Goal: Task Accomplishment & Management: Complete application form

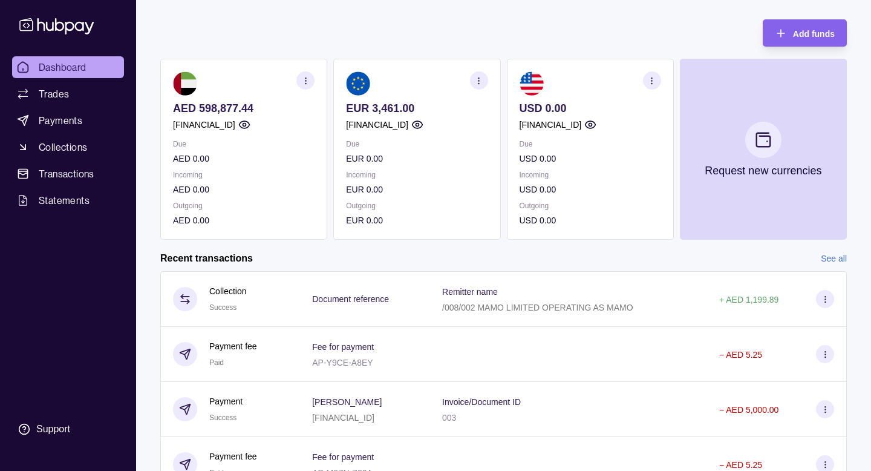
scroll to position [59, 0]
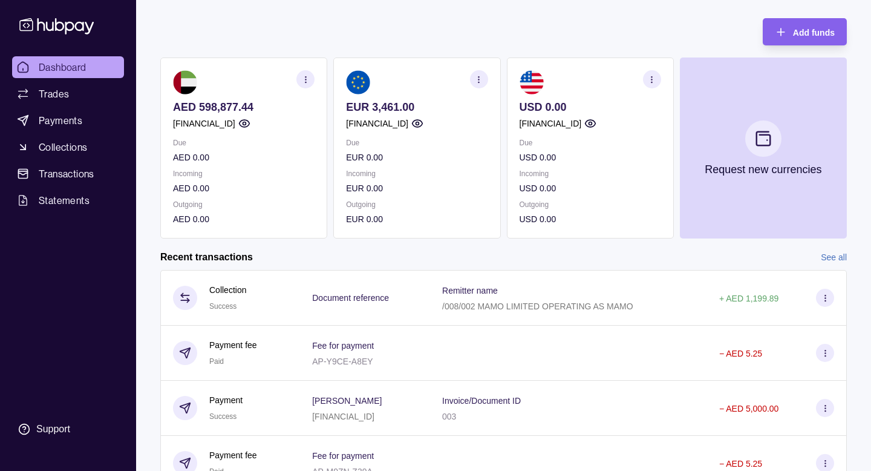
click at [300, 80] on section "button" at bounding box center [305, 79] width 18 height 18
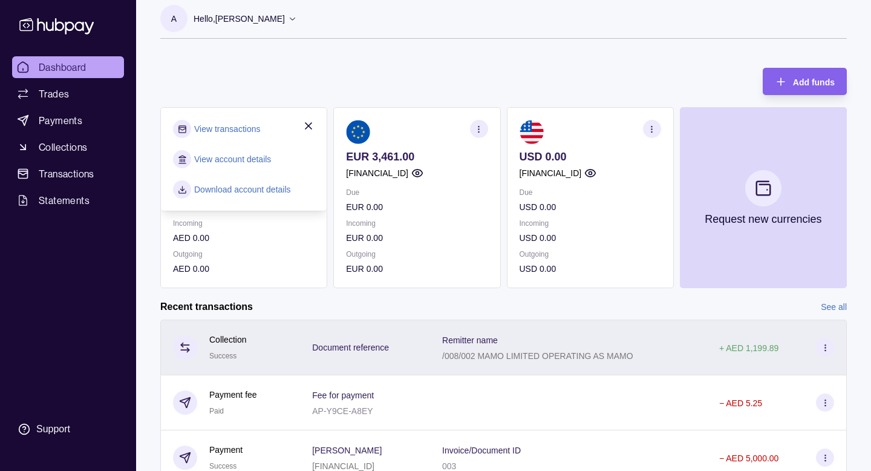
scroll to position [0, 0]
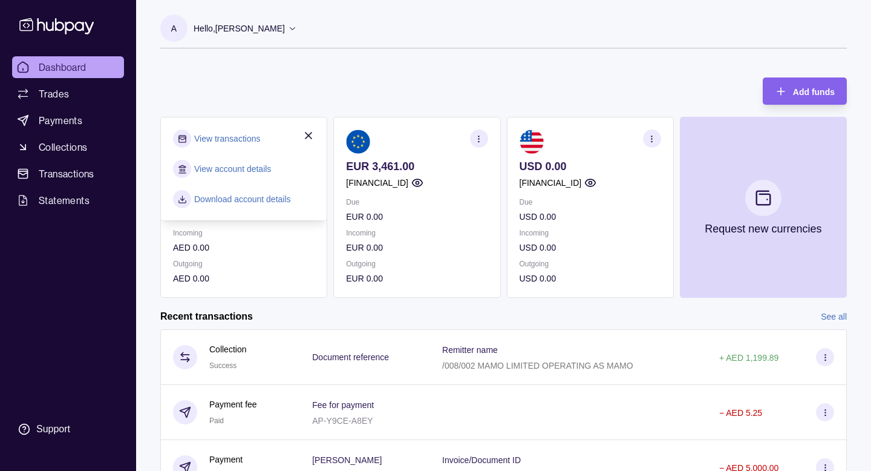
click at [339, 319] on div "Recent transactions See all" at bounding box center [503, 316] width 687 height 13
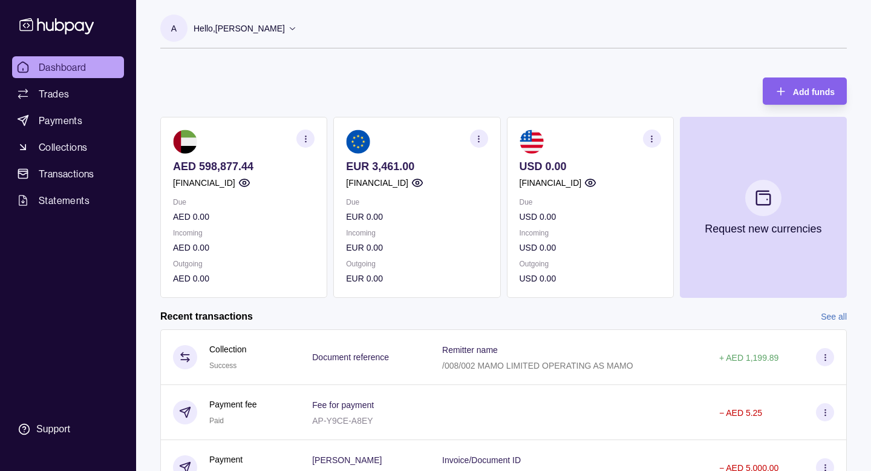
click at [475, 142] on icon "button" at bounding box center [478, 138] width 9 height 9
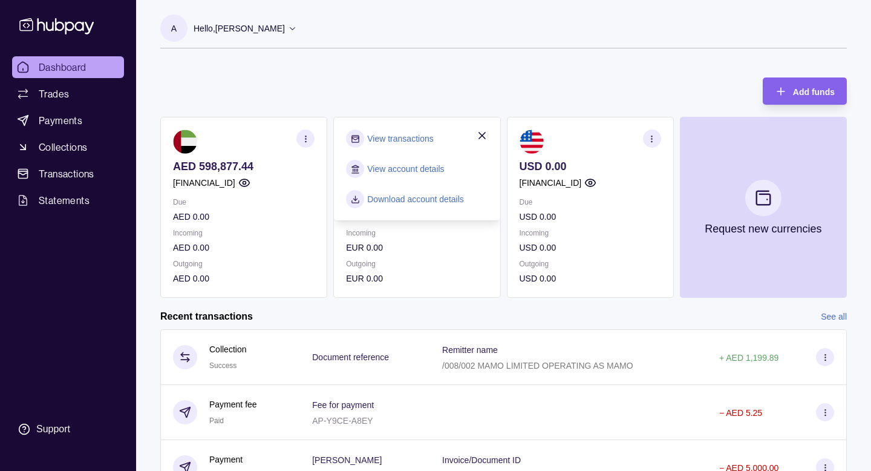
click at [430, 103] on div "Add funds AED 598,877.44 [FINANCIAL_ID] Due AED 0.00 Incoming AED 0.00 Outgoing…" at bounding box center [503, 181] width 687 height 232
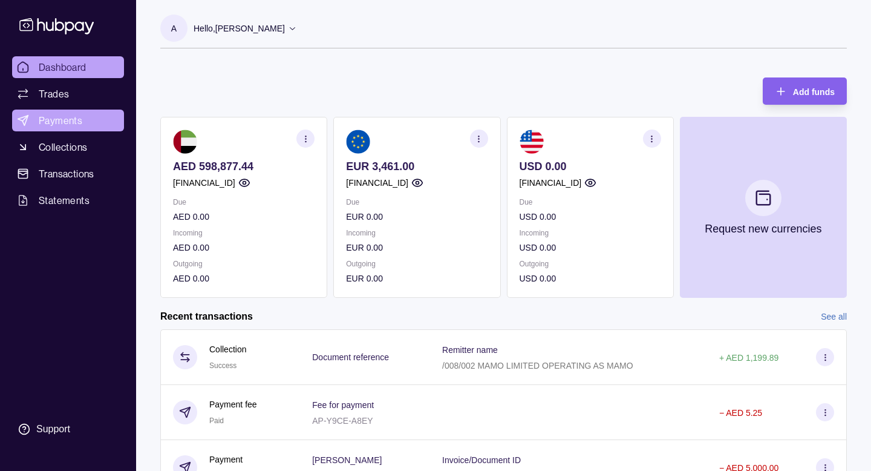
click at [65, 116] on span "Payments" at bounding box center [61, 120] width 44 height 15
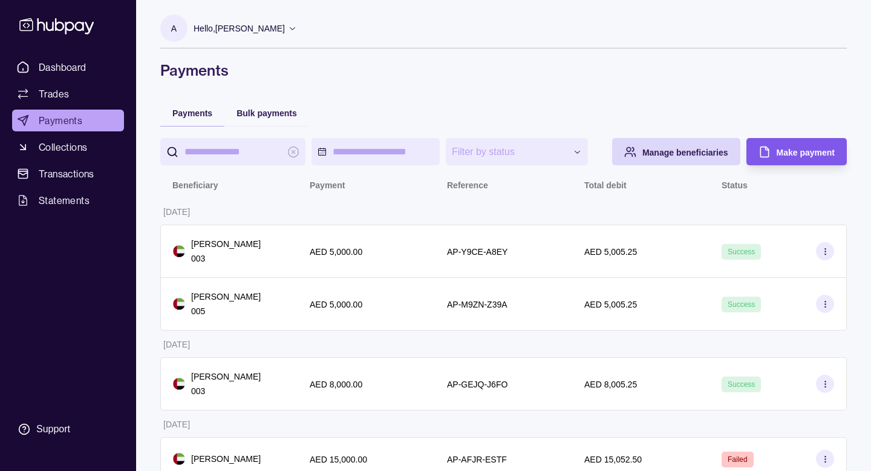
click at [769, 165] on div "Make payment" at bounding box center [787, 151] width 94 height 27
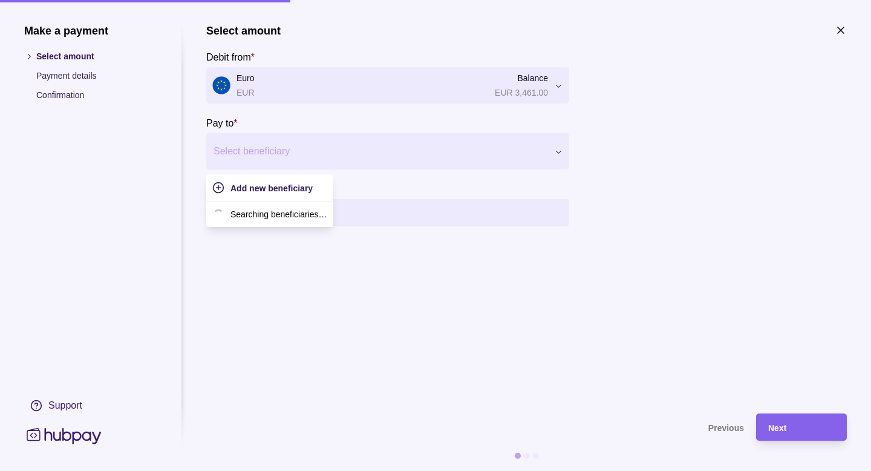
click at [310, 152] on div at bounding box center [380, 151] width 333 height 17
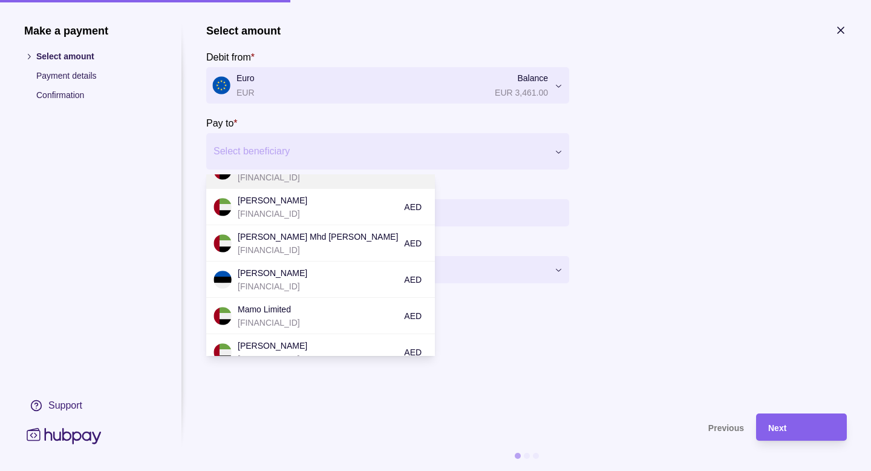
scroll to position [87, 0]
click at [306, 270] on p "[PERSON_NAME]" at bounding box center [318, 271] width 160 height 13
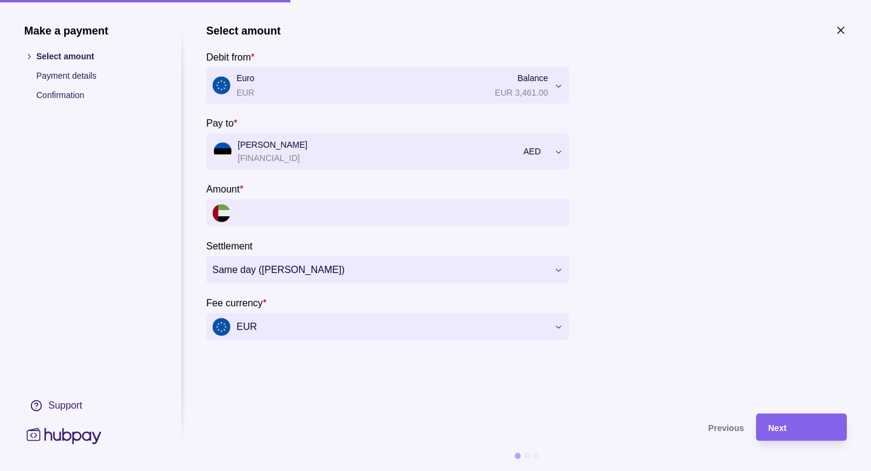
click at [344, 209] on input "Amount *" at bounding box center [400, 212] width 327 height 27
click at [295, 209] on input "Amount *" at bounding box center [400, 212] width 327 height 27
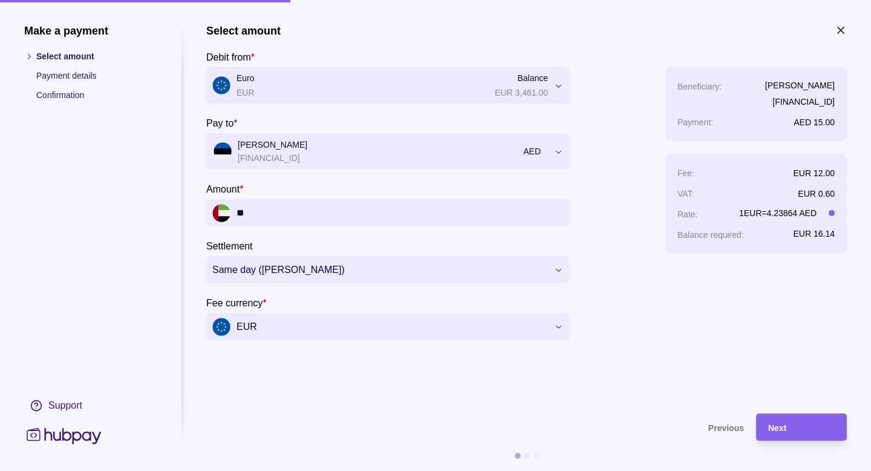
type input "*"
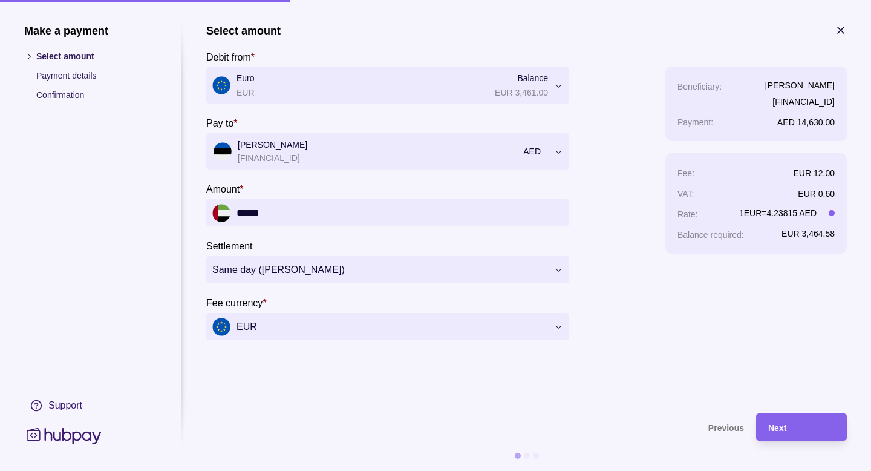
click at [280, 220] on input "******" at bounding box center [400, 212] width 327 height 27
type input "******"
click at [783, 429] on span "Next" at bounding box center [777, 428] width 18 height 10
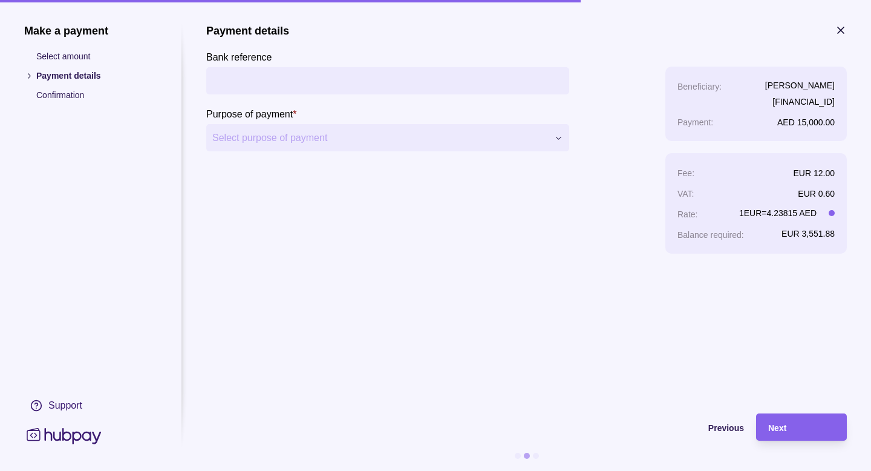
click at [366, 76] on input "Bank reference" at bounding box center [387, 80] width 351 height 27
click at [309, 84] on input "Bank reference" at bounding box center [387, 80] width 351 height 27
type input "********"
click at [793, 423] on div "Next" at bounding box center [801, 427] width 67 height 15
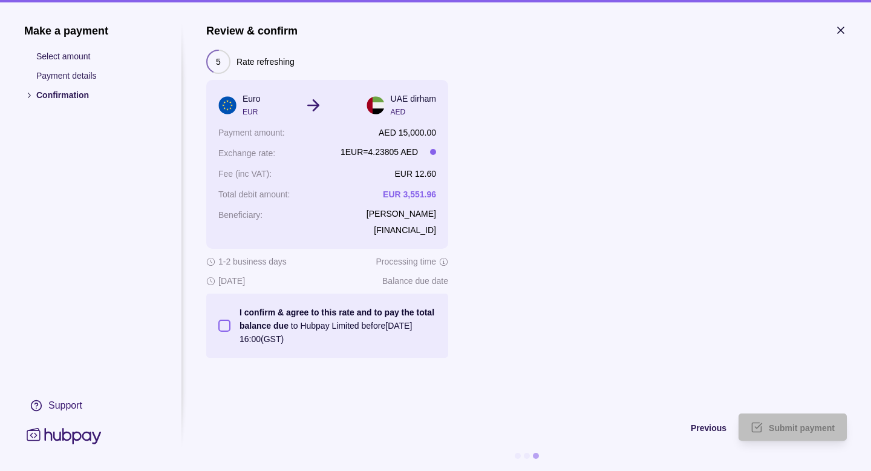
click at [224, 321] on button "I confirm & agree to this rate and to pay the total balance due to Hubpay Limit…" at bounding box center [224, 325] width 12 height 12
click at [786, 429] on span "Submit payment" at bounding box center [802, 428] width 66 height 10
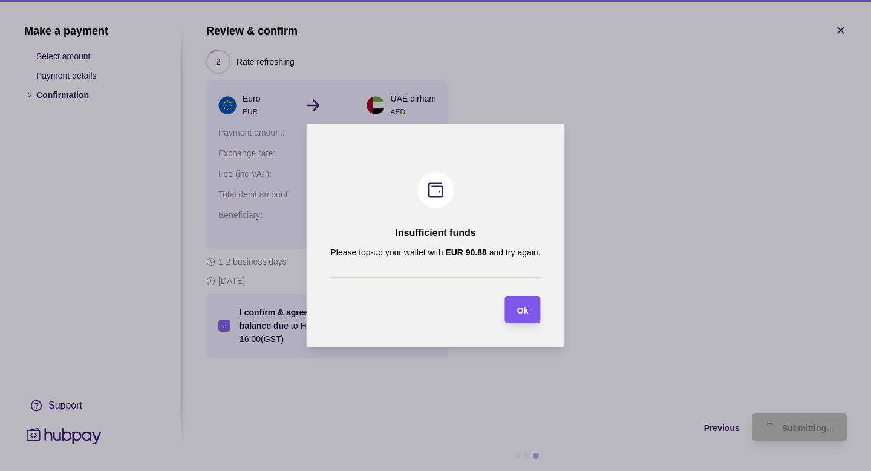
click at [524, 309] on span "Ok" at bounding box center [522, 310] width 11 height 10
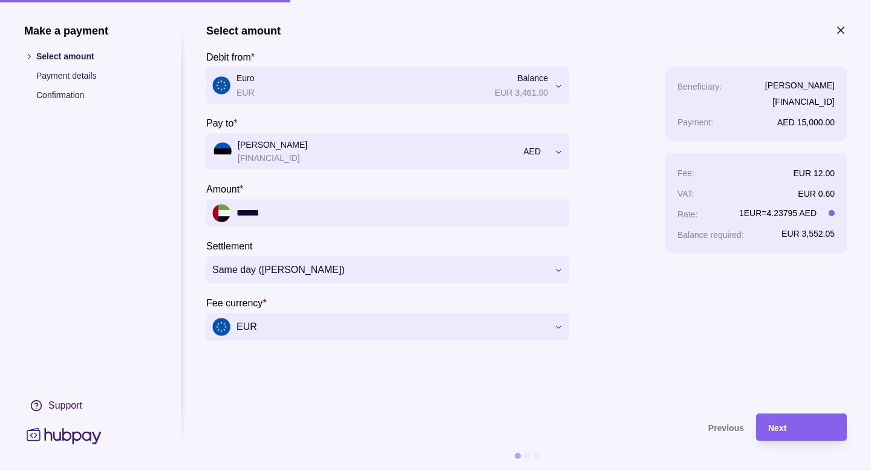
click at [839, 29] on icon "button" at bounding box center [841, 30] width 6 height 6
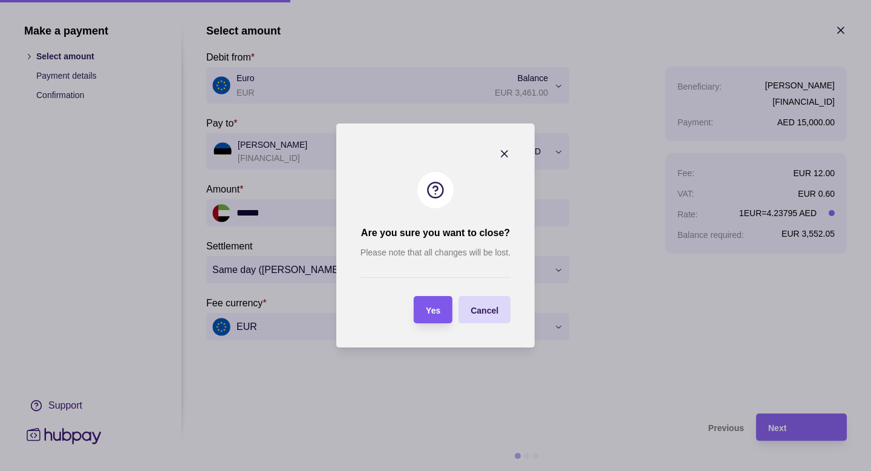
click at [424, 308] on div "Yes" at bounding box center [424, 309] width 33 height 27
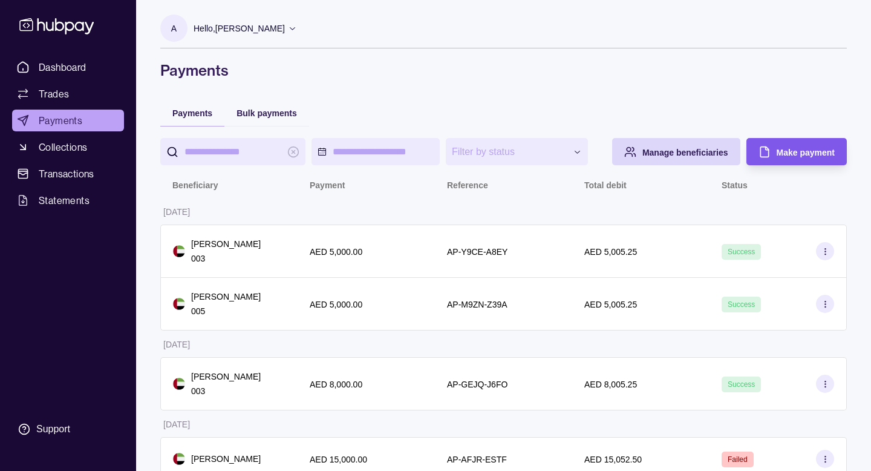
click at [778, 165] on div "Make payment" at bounding box center [787, 151] width 94 height 27
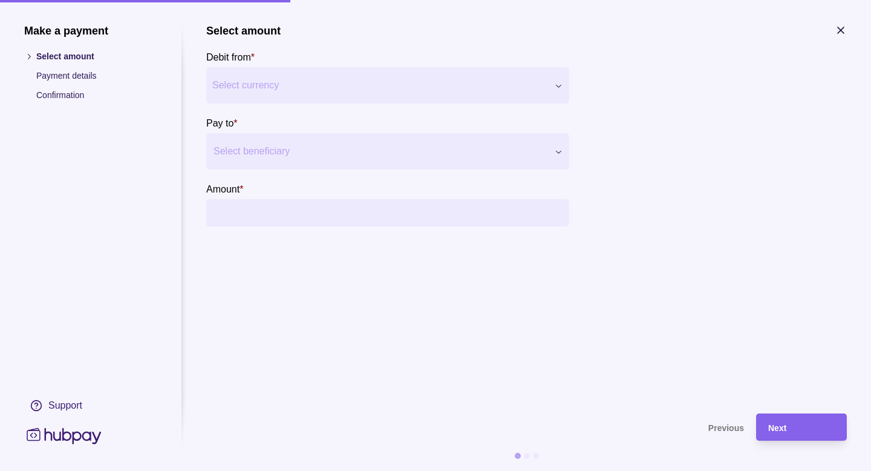
click at [293, 148] on div at bounding box center [380, 151] width 333 height 17
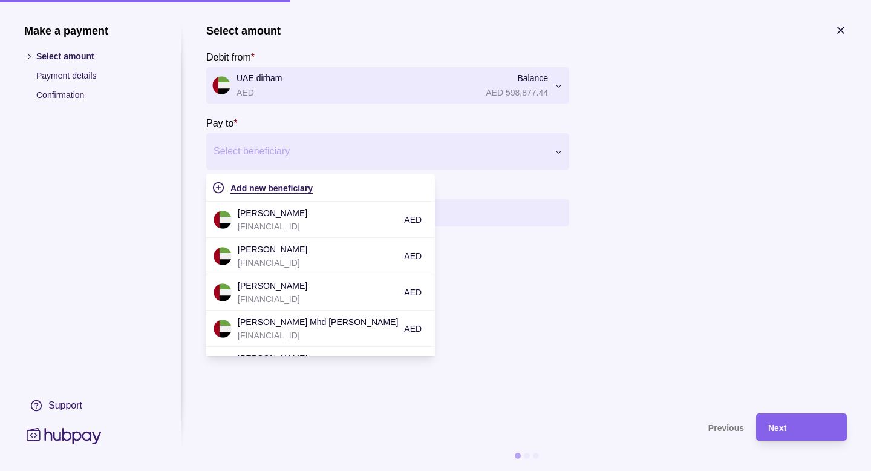
click at [270, 188] on span "Add new beneficiary" at bounding box center [271, 188] width 82 height 10
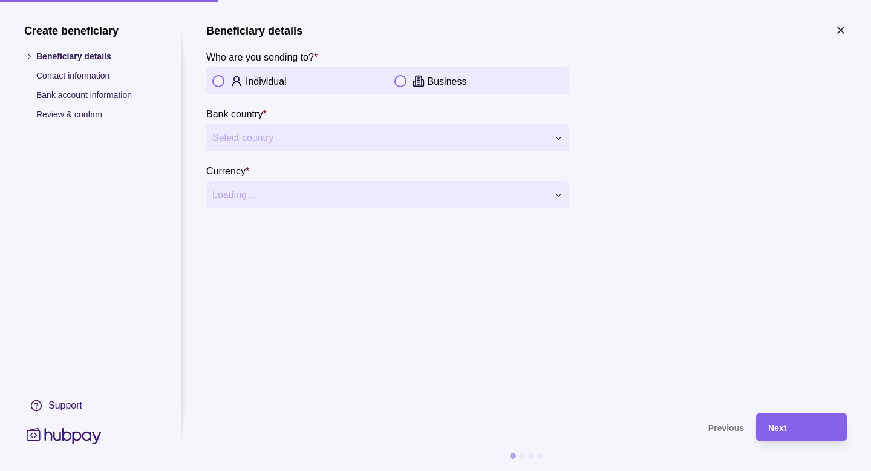
click at [278, 89] on div "Individual" at bounding box center [296, 80] width 181 height 27
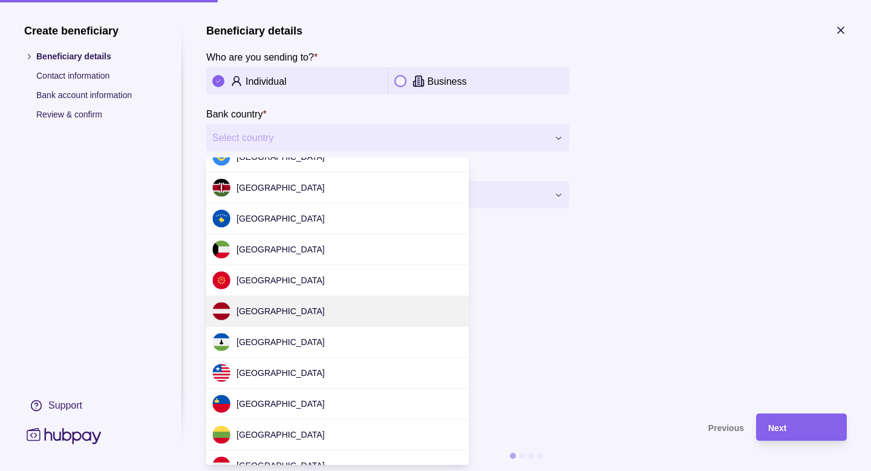
scroll to position [3656, 0]
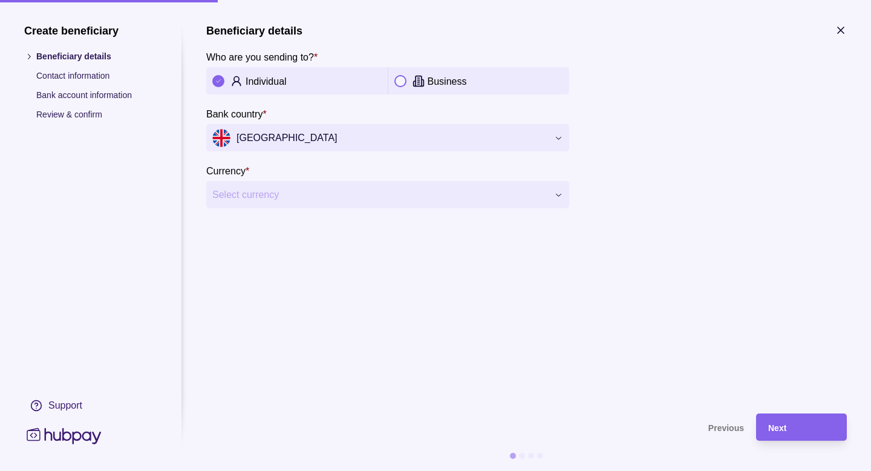
click at [792, 420] on div "Next" at bounding box center [801, 427] width 67 height 15
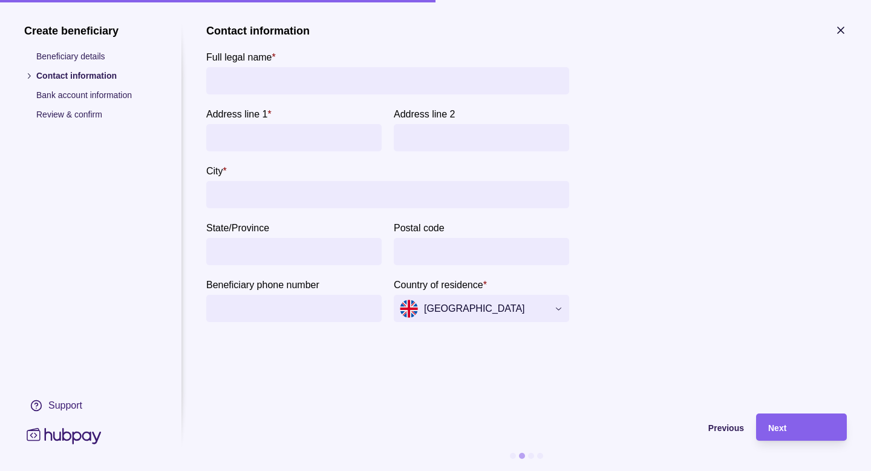
click at [305, 90] on input "Full legal name *" at bounding box center [387, 80] width 351 height 27
type input "**********"
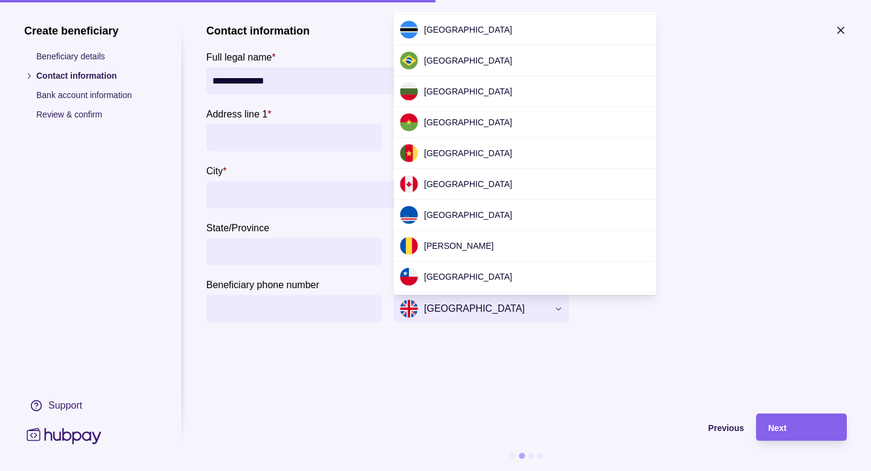
scroll to position [676, 0]
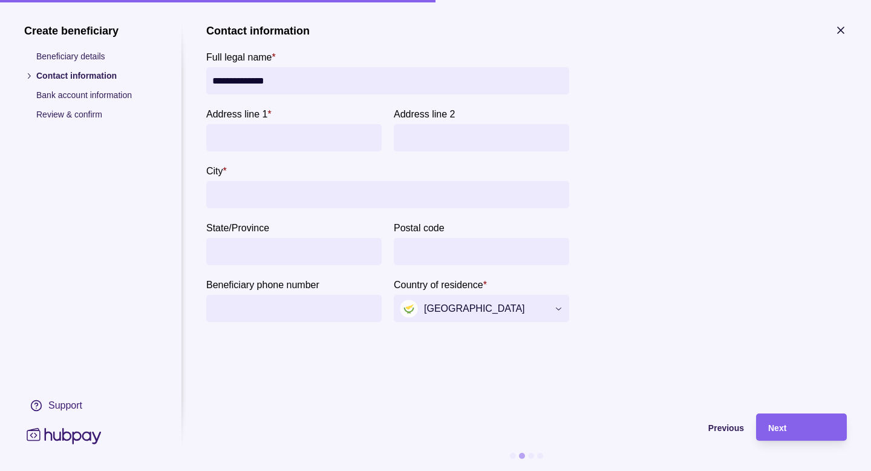
click at [299, 145] on input "Address line 1 *" at bounding box center [293, 137] width 163 height 27
click at [683, 182] on div at bounding box center [755, 200] width 181 height 267
click at [263, 189] on input "City *" at bounding box center [387, 194] width 351 height 27
type input "********"
click at [271, 134] on input "Address line 1 *" at bounding box center [293, 137] width 163 height 27
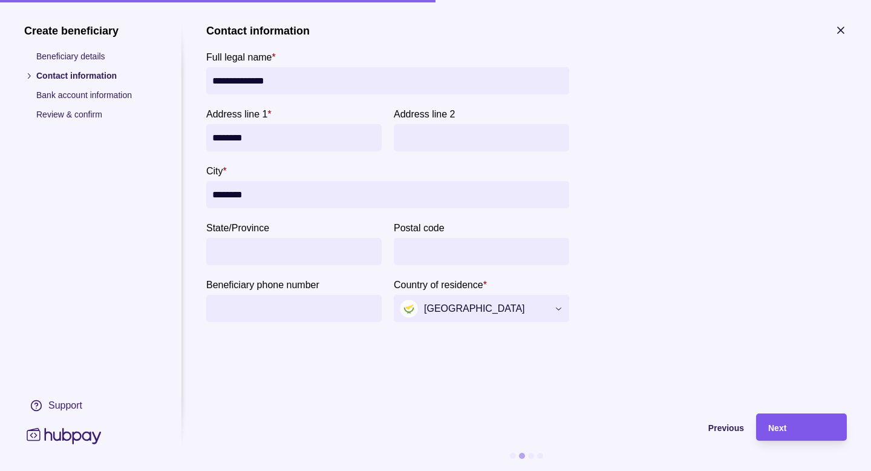
type input "********"
click at [802, 423] on div "Next" at bounding box center [801, 427] width 67 height 15
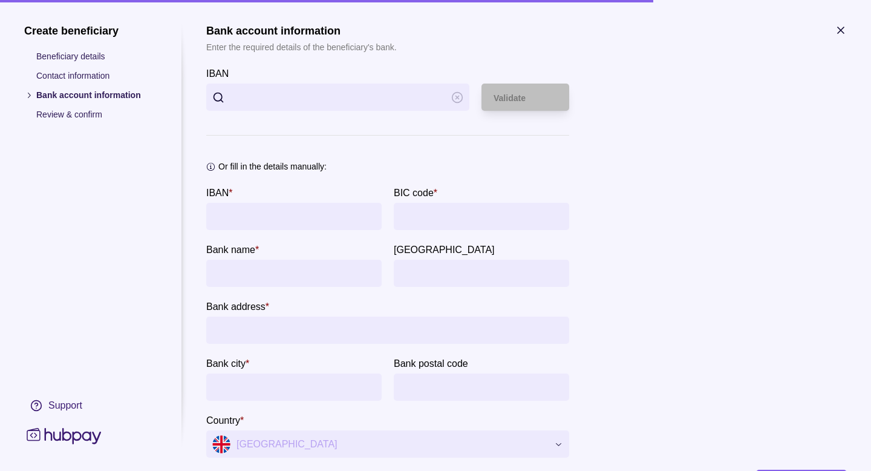
click at [303, 90] on input "IBAN" at bounding box center [337, 96] width 215 height 27
click at [496, 101] on span "Validate" at bounding box center [510, 98] width 32 height 10
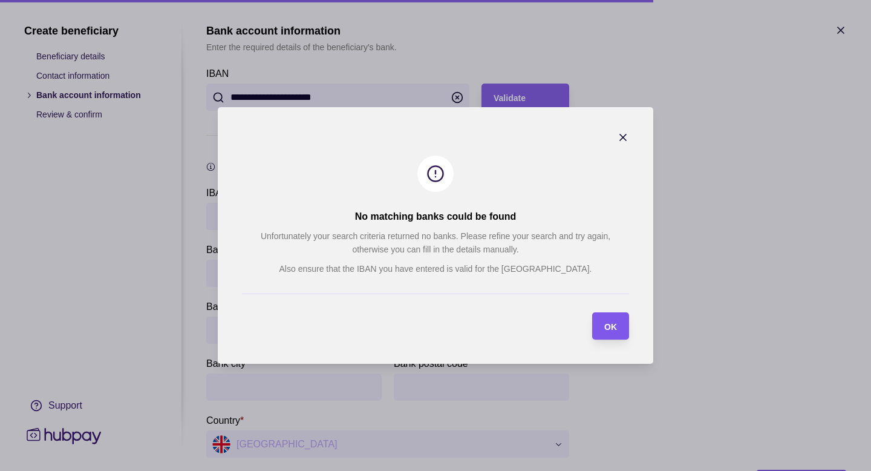
click at [618, 320] on section "OK" at bounding box center [610, 325] width 37 height 27
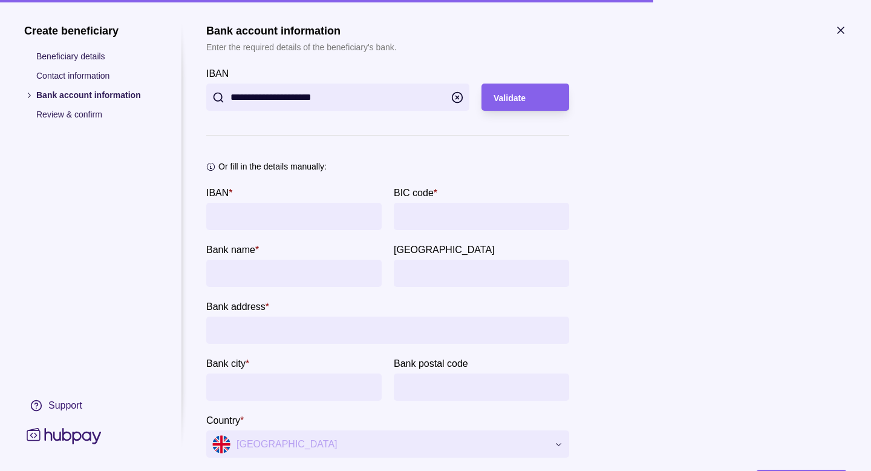
click at [332, 92] on input "**********" at bounding box center [337, 96] width 215 height 27
paste input "text"
type input "**********"
click at [506, 102] on div "Validate" at bounding box center [526, 97] width 64 height 15
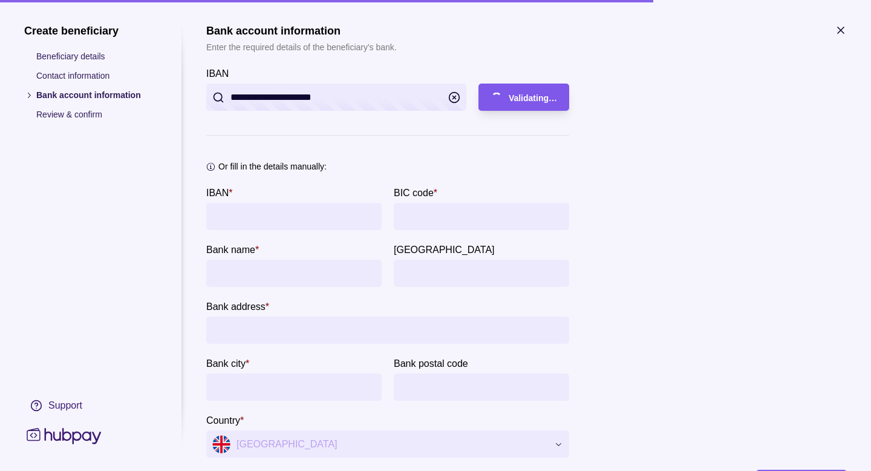
type input "**********"
type input "******"
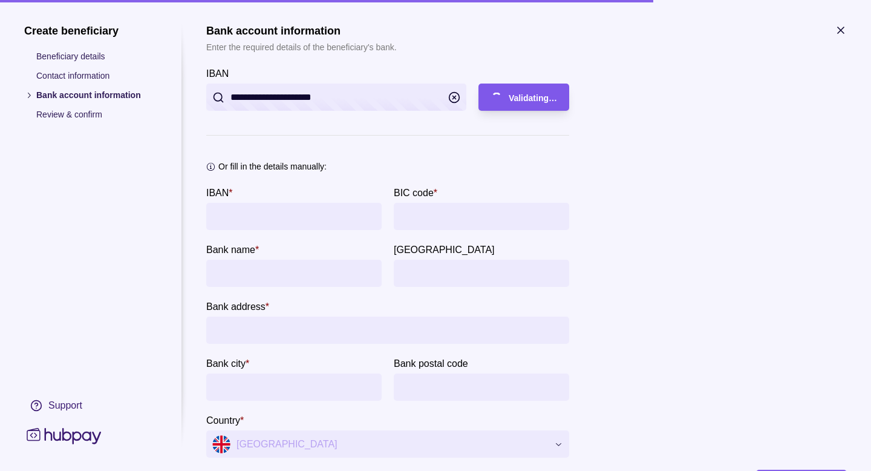
type input "******"
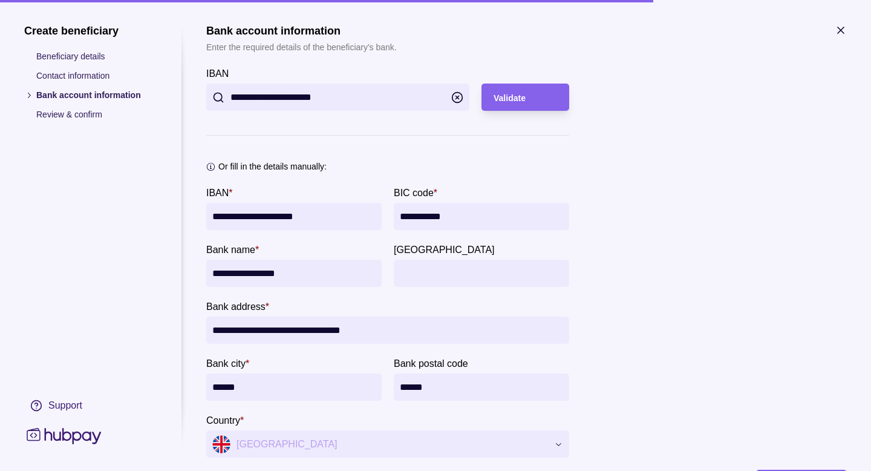
scroll to position [56, 0]
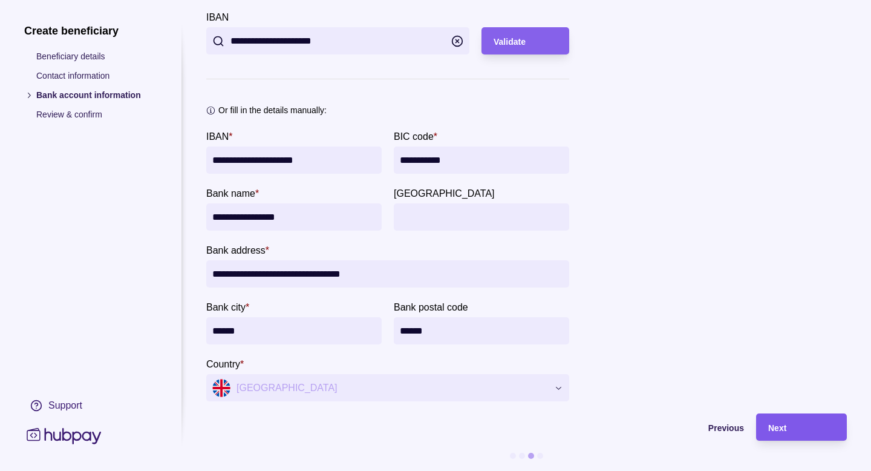
click at [794, 420] on div "Next" at bounding box center [801, 427] width 67 height 15
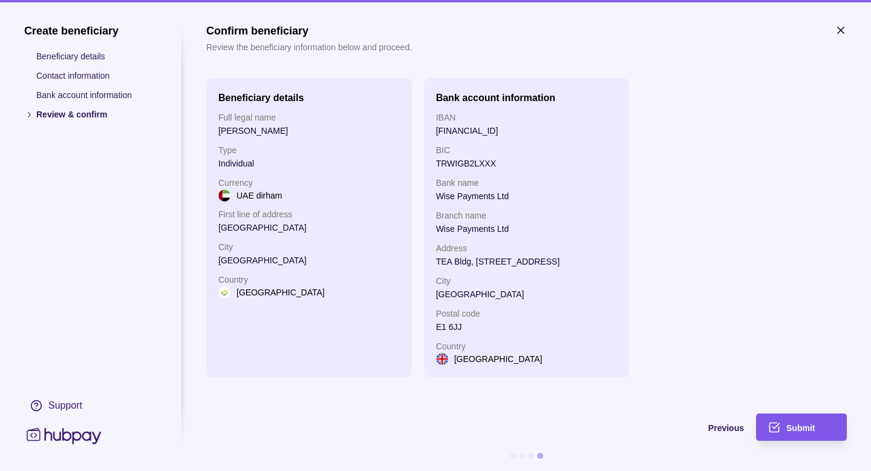
click at [781, 422] on div "Submit" at bounding box center [792, 426] width 85 height 27
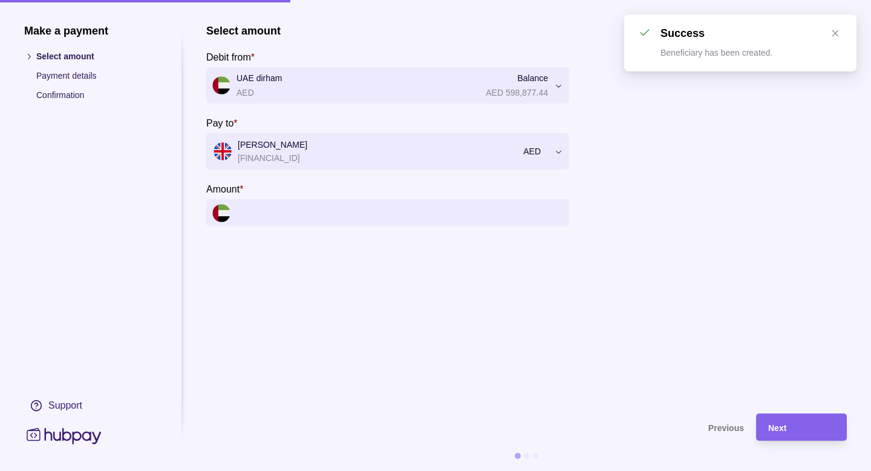
click at [342, 213] on input "Amount *" at bounding box center [400, 212] width 327 height 27
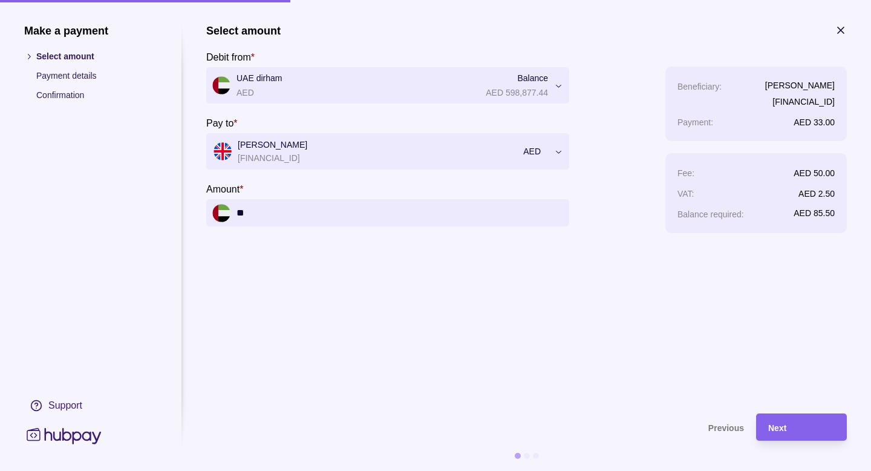
type input "*"
type input "********"
click at [824, 422] on div "Next" at bounding box center [801, 427] width 67 height 15
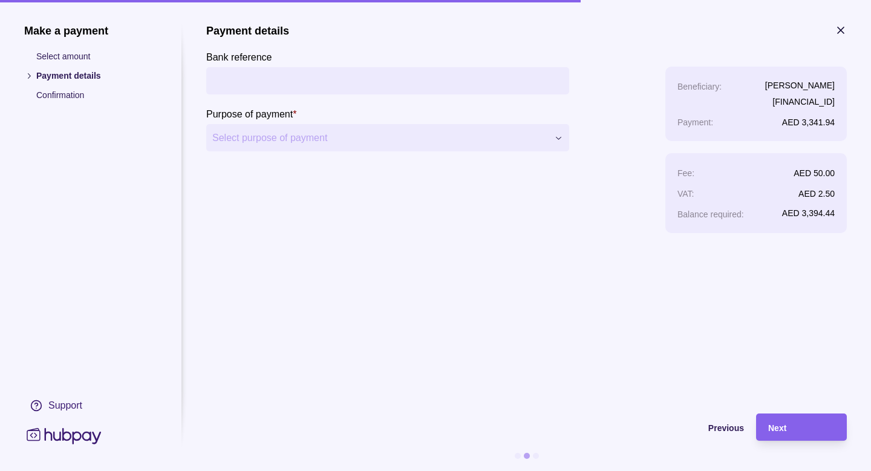
click at [275, 82] on input "Bank reference" at bounding box center [387, 80] width 351 height 27
type input "*****"
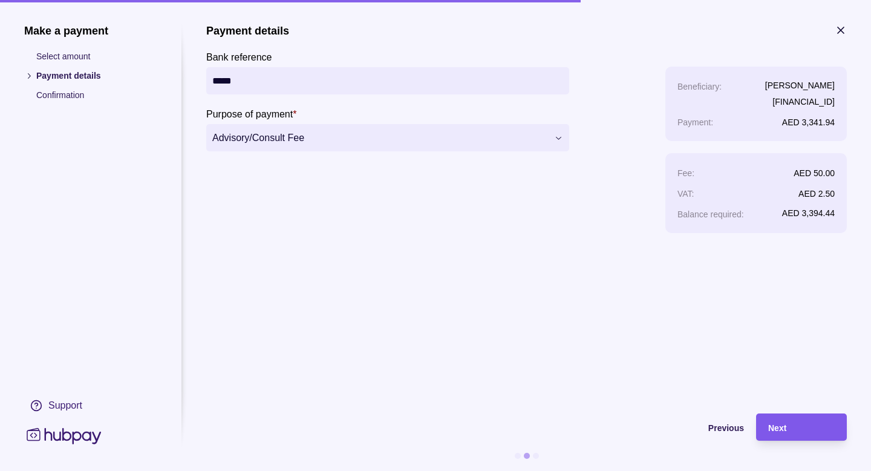
click at [790, 428] on div "Next" at bounding box center [801, 427] width 67 height 15
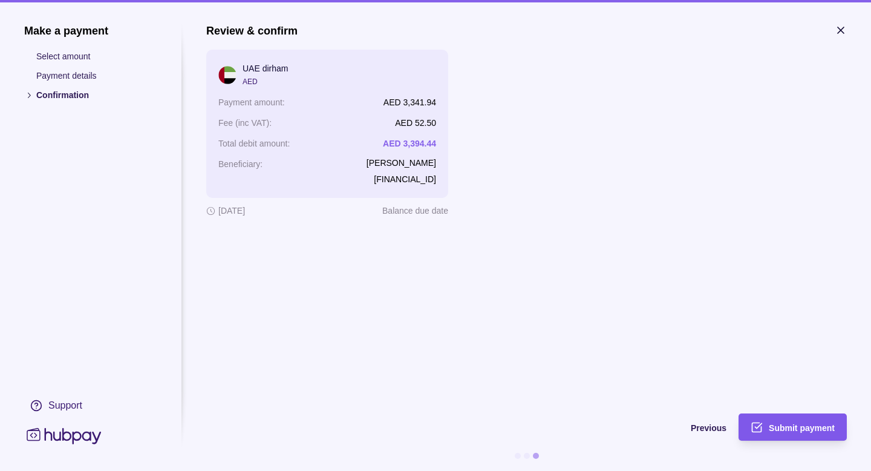
click at [794, 421] on div "Submit payment" at bounding box center [802, 427] width 66 height 15
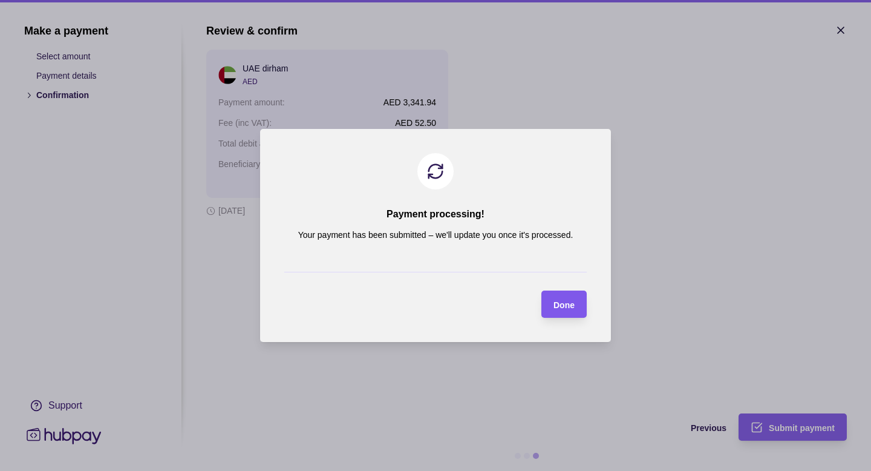
click at [545, 301] on div "button" at bounding box center [542, 304] width 10 height 10
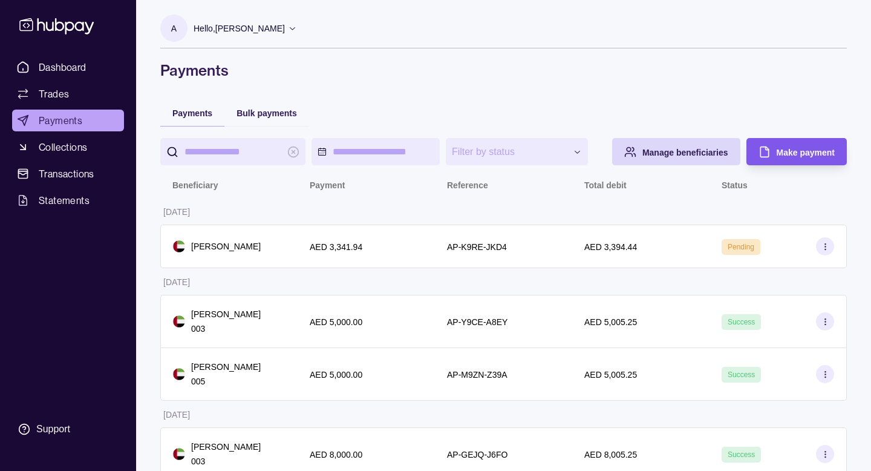
click at [799, 157] on div "Make payment" at bounding box center [787, 151] width 94 height 27
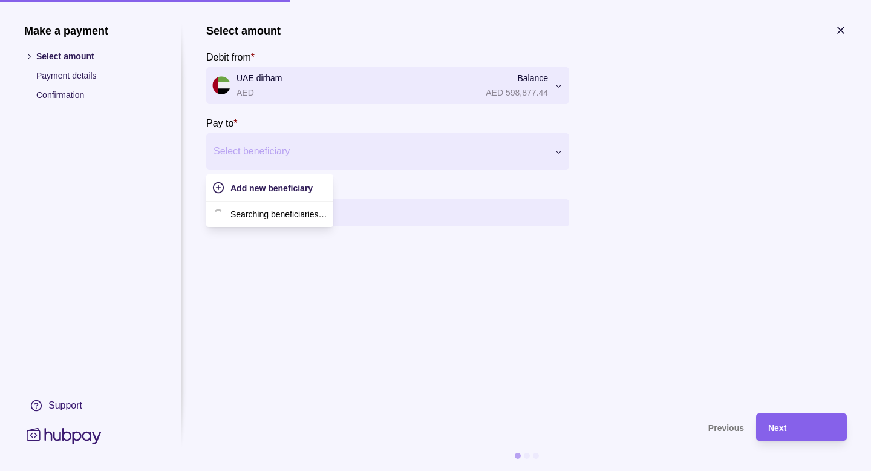
click at [289, 151] on div at bounding box center [380, 151] width 333 height 17
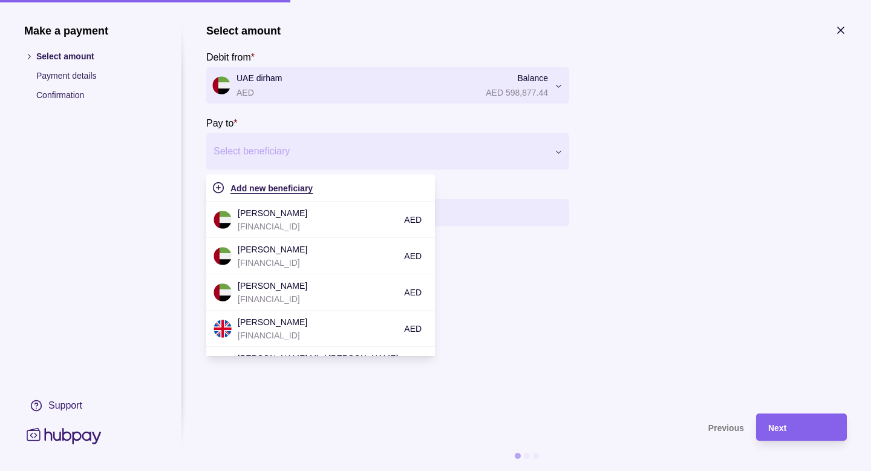
click at [282, 183] on span "Add new beneficiary" at bounding box center [271, 188] width 82 height 10
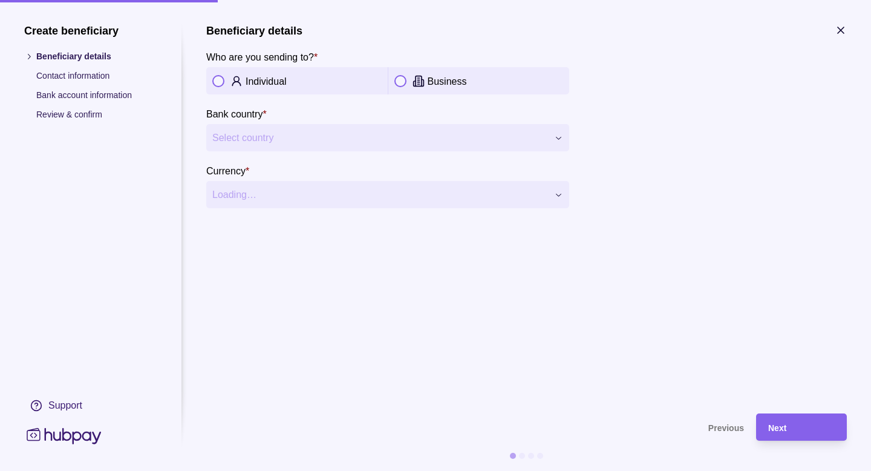
click at [279, 76] on p "Individual" at bounding box center [266, 81] width 41 height 10
click at [273, 134] on span "Select country" at bounding box center [380, 138] width 336 height 15
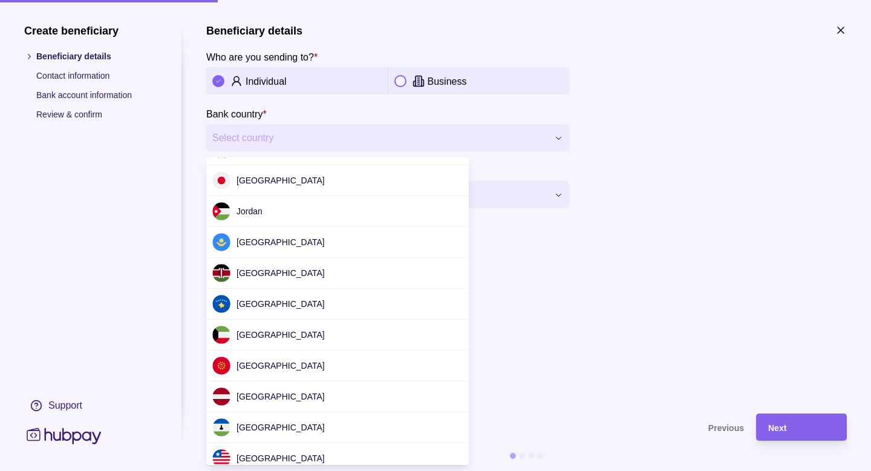
scroll to position [1719, 0]
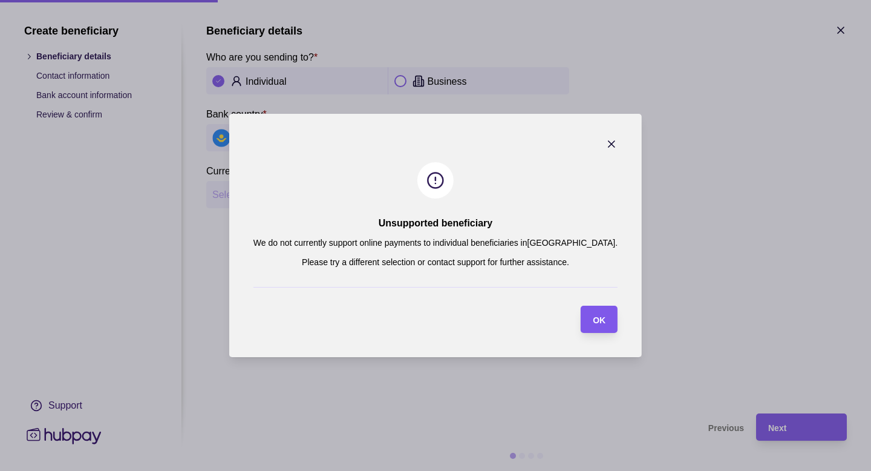
click at [575, 318] on div "button" at bounding box center [581, 319] width 12 height 12
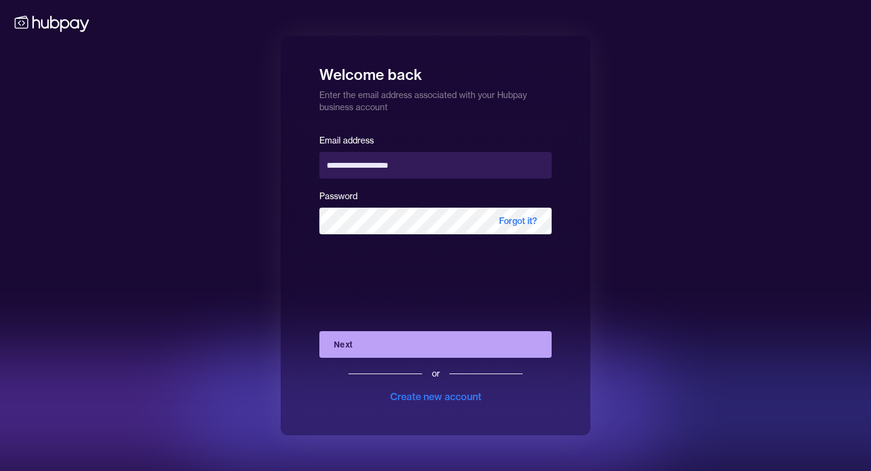
click at [385, 344] on button "Next" at bounding box center [435, 344] width 232 height 27
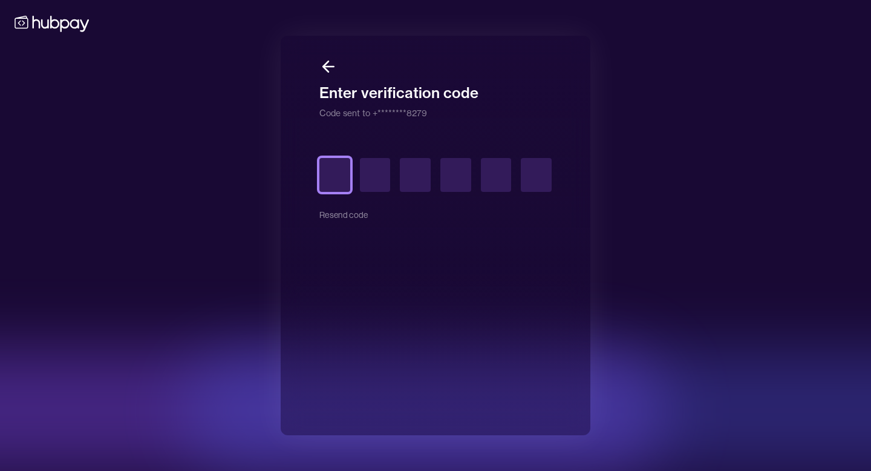
click at [338, 177] on input "text" at bounding box center [334, 175] width 31 height 34
type input "*"
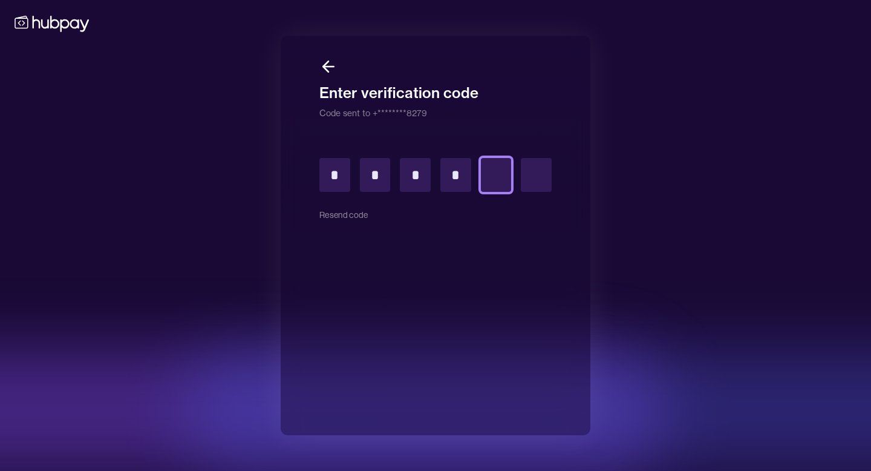
type input "*"
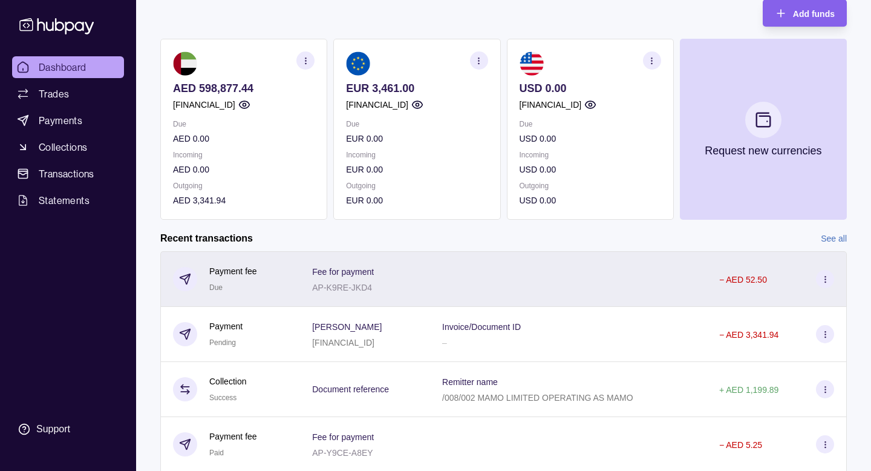
scroll to position [81, 0]
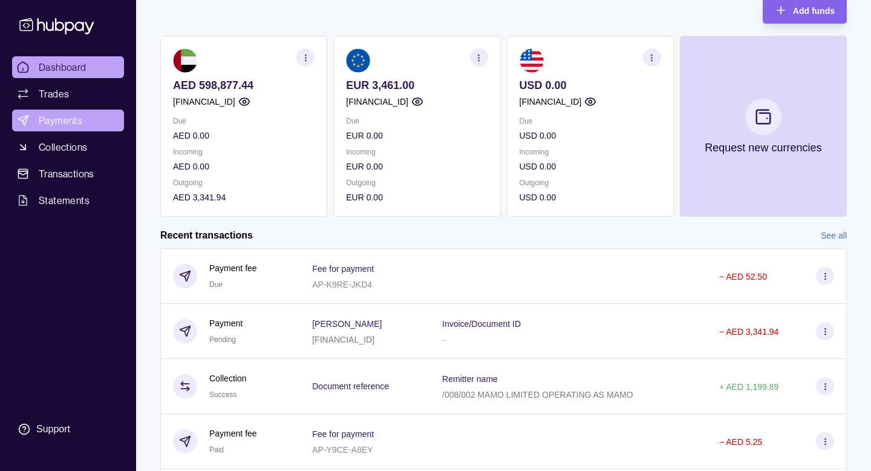
click at [86, 111] on link "Payments" at bounding box center [68, 120] width 112 height 22
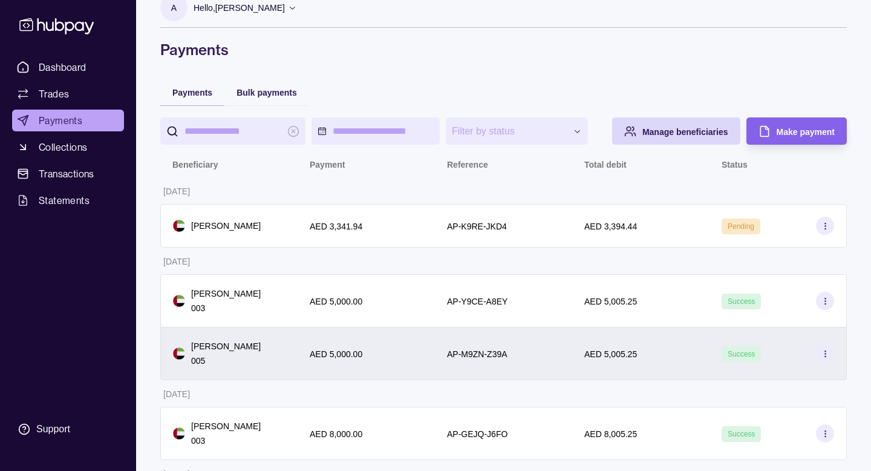
scroll to position [25, 0]
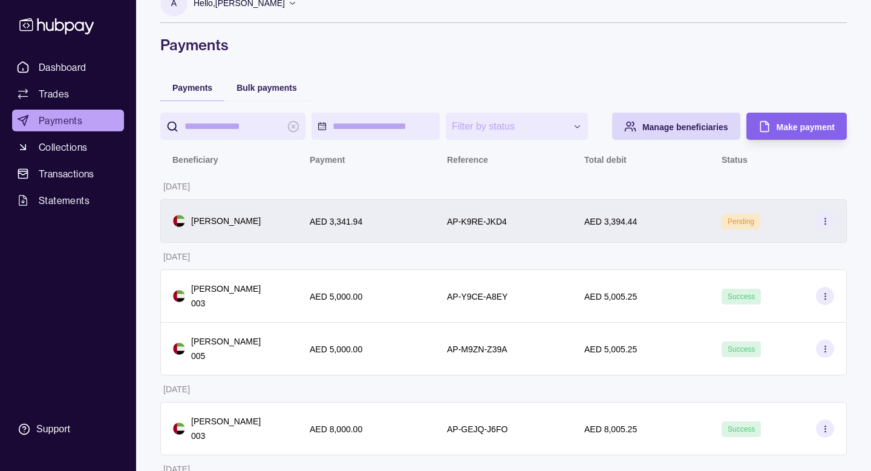
click at [826, 226] on icon at bounding box center [825, 221] width 9 height 9
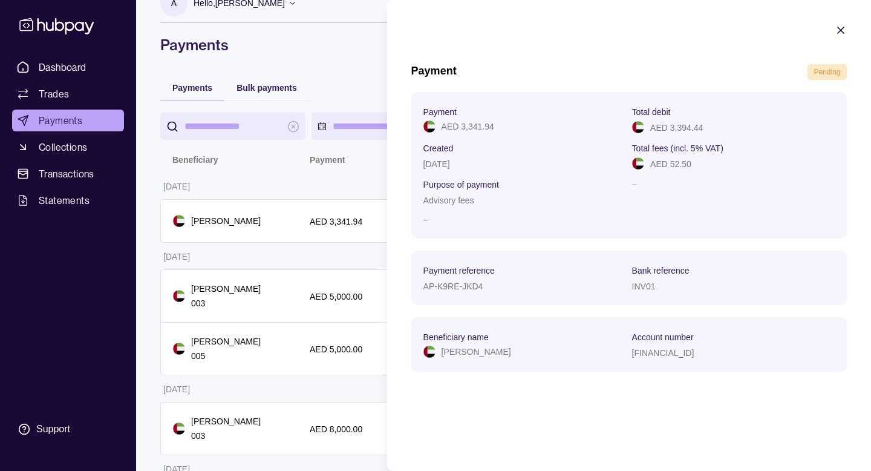
click at [840, 29] on icon "button" at bounding box center [841, 30] width 12 height 12
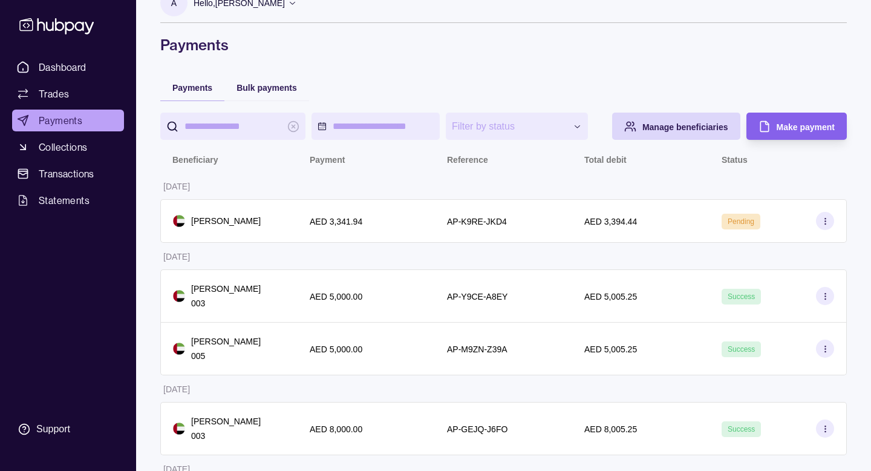
scroll to position [0, 0]
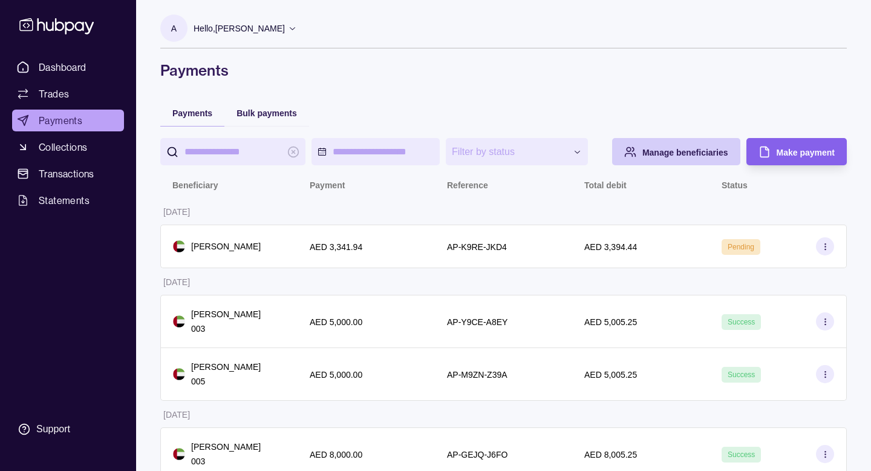
click at [704, 157] on span "Manage beneficiaries" at bounding box center [685, 153] width 86 height 10
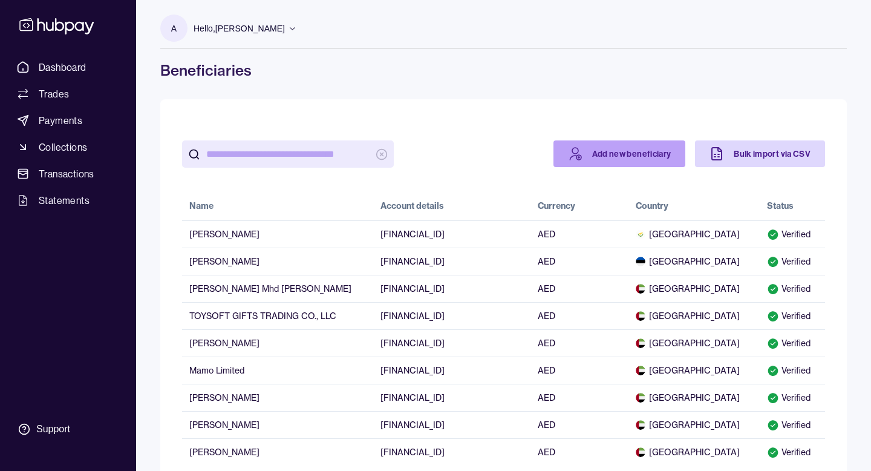
click at [659, 156] on link "Add new beneficiary" at bounding box center [619, 153] width 132 height 27
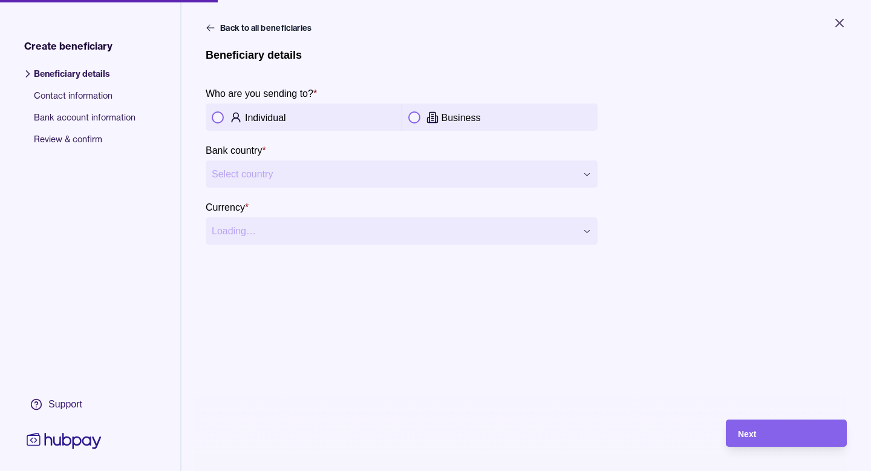
click at [259, 117] on p "Individual" at bounding box center [265, 118] width 41 height 10
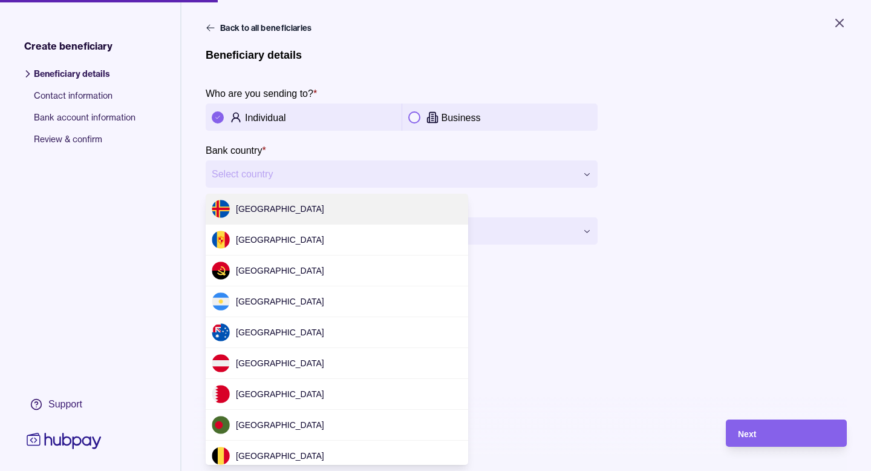
click at [252, 184] on html "**********" at bounding box center [435, 235] width 871 height 471
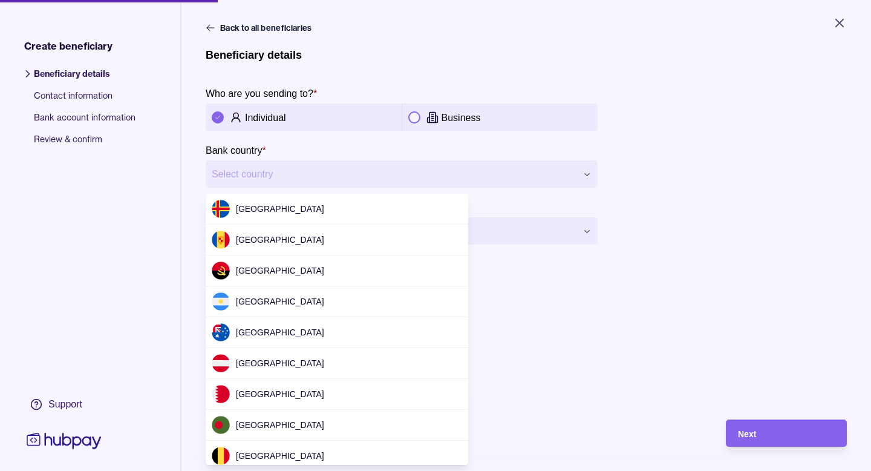
click at [272, 169] on html "**********" at bounding box center [435, 235] width 871 height 471
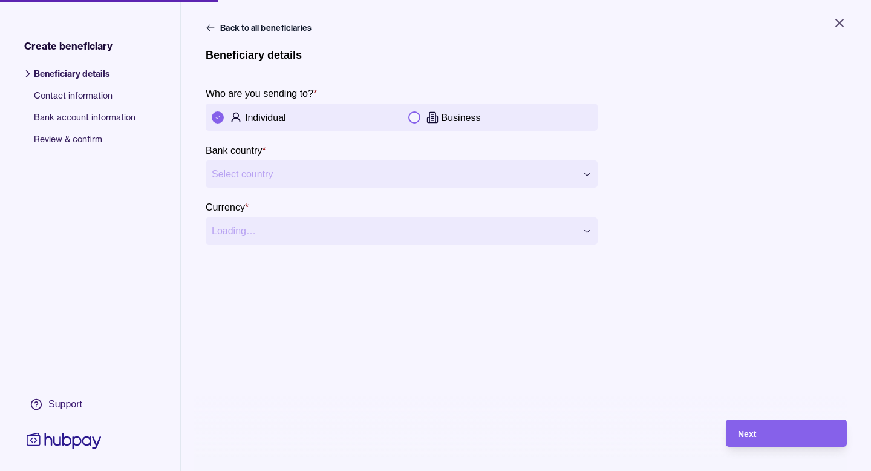
click at [266, 175] on html "**********" at bounding box center [435, 235] width 871 height 471
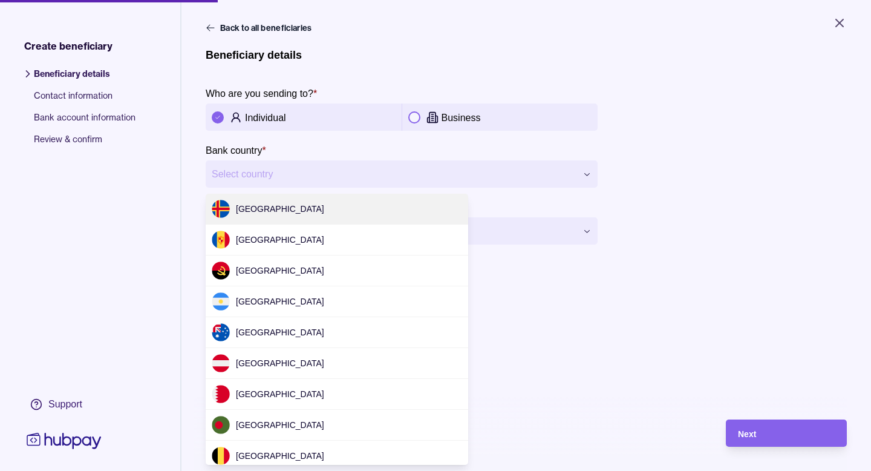
click at [264, 174] on html "**********" at bounding box center [435, 235] width 871 height 471
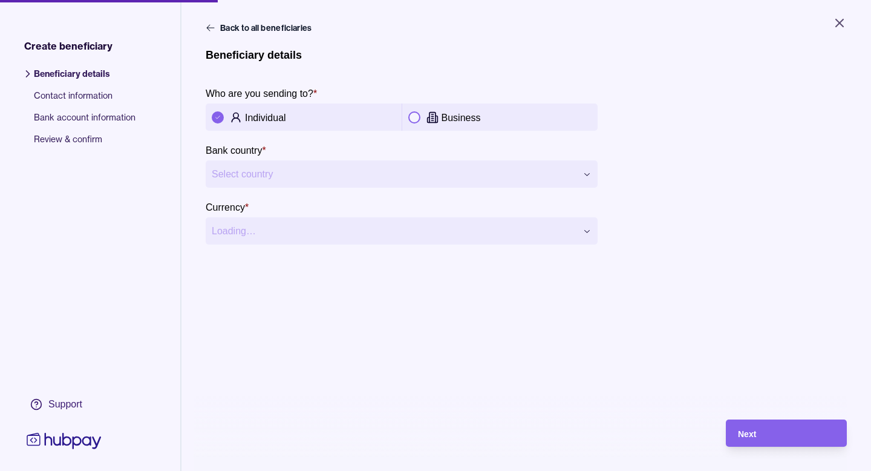
click at [460, 184] on html "**********" at bounding box center [435, 235] width 871 height 471
click at [445, 173] on html "**********" at bounding box center [435, 235] width 871 height 471
click at [844, 17] on icon "Close" at bounding box center [839, 23] width 15 height 15
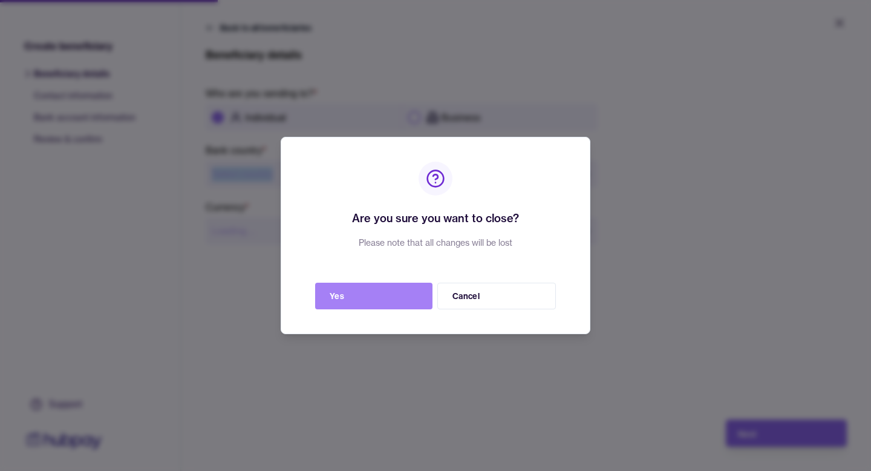
click at [366, 309] on button "Yes" at bounding box center [373, 295] width 117 height 27
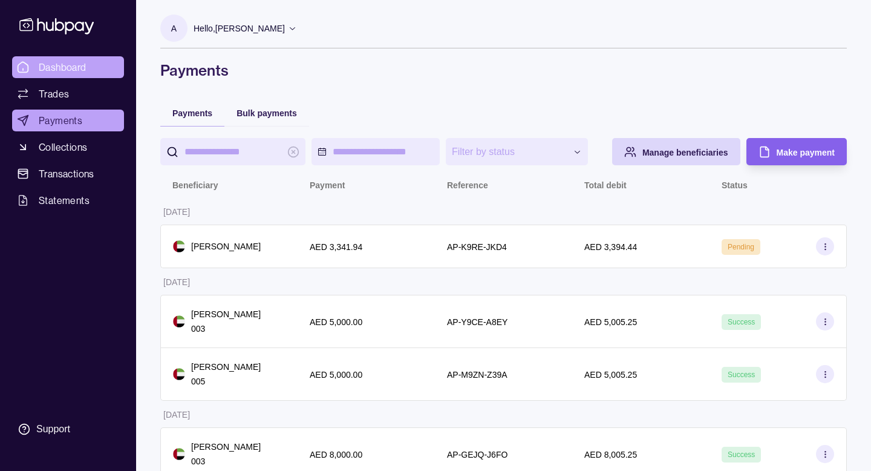
click at [62, 72] on span "Dashboard" at bounding box center [63, 67] width 48 height 15
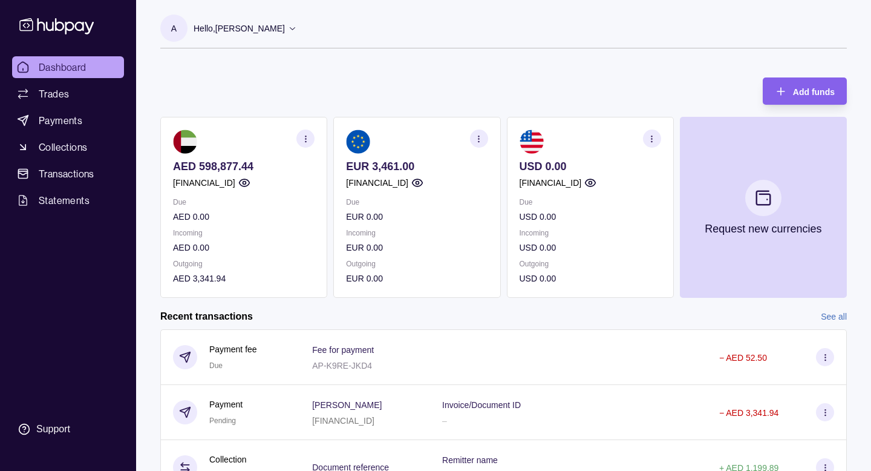
click at [652, 143] on icon "button" at bounding box center [651, 138] width 9 height 9
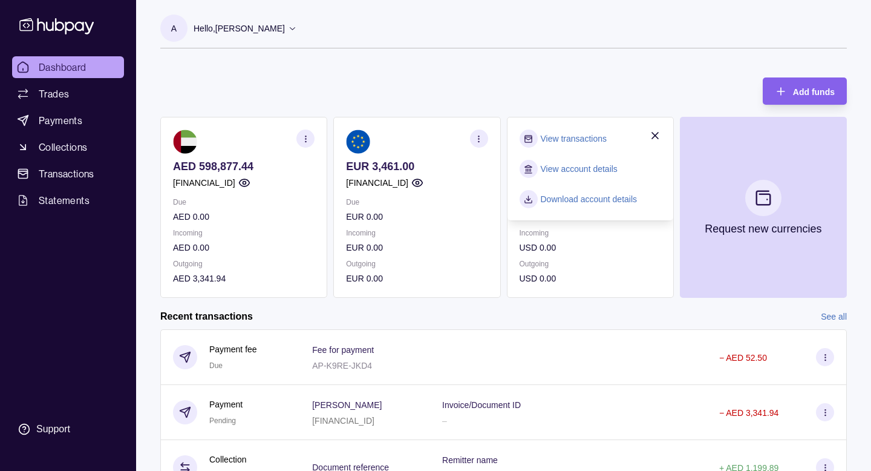
click at [584, 168] on link "View account details" at bounding box center [579, 168] width 77 height 13
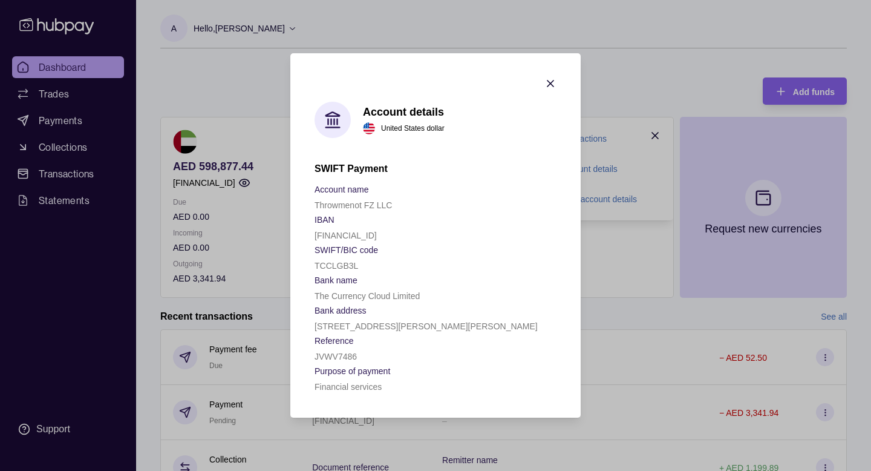
click at [346, 236] on p "[FINANCIAL_ID]" at bounding box center [346, 235] width 62 height 10
copy p "[FINANCIAL_ID]"
click at [553, 85] on icon "button" at bounding box center [550, 83] width 12 height 12
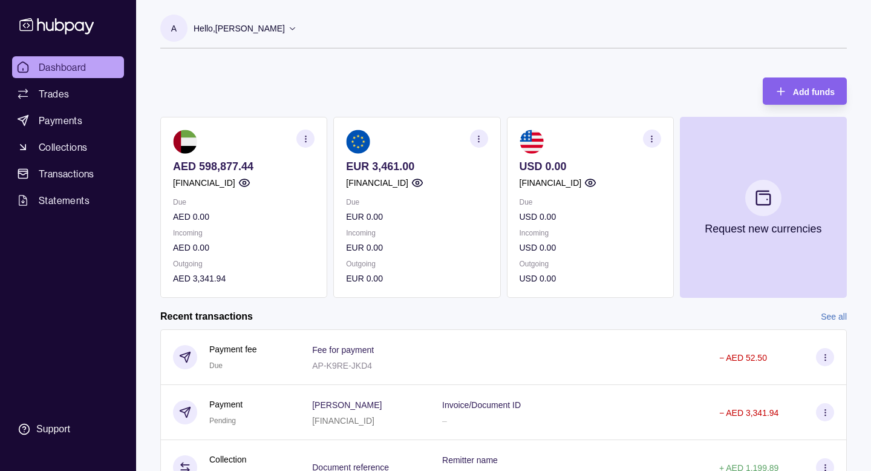
click at [582, 185] on p "[FINANCIAL_ID]" at bounding box center [551, 182] width 62 height 13
click at [625, 179] on section "USD 0.00 [FINANCIAL_ID] Due USD 0.00 Incoming USD 0.00 Outgoing USD 0.00" at bounding box center [590, 207] width 167 height 181
click at [592, 181] on circle "button" at bounding box center [590, 182] width 3 height 3
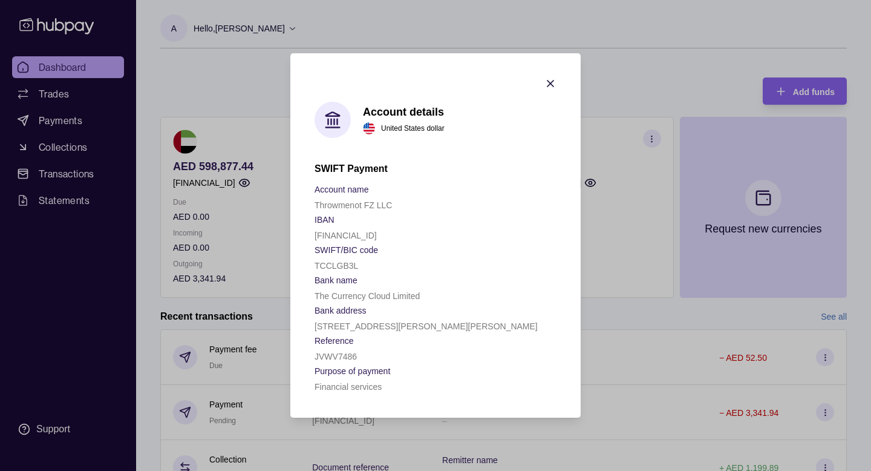
click at [360, 238] on p "[FINANCIAL_ID]" at bounding box center [346, 235] width 62 height 10
copy p "[FINANCIAL_ID]"
click at [549, 79] on icon "button" at bounding box center [550, 83] width 12 height 12
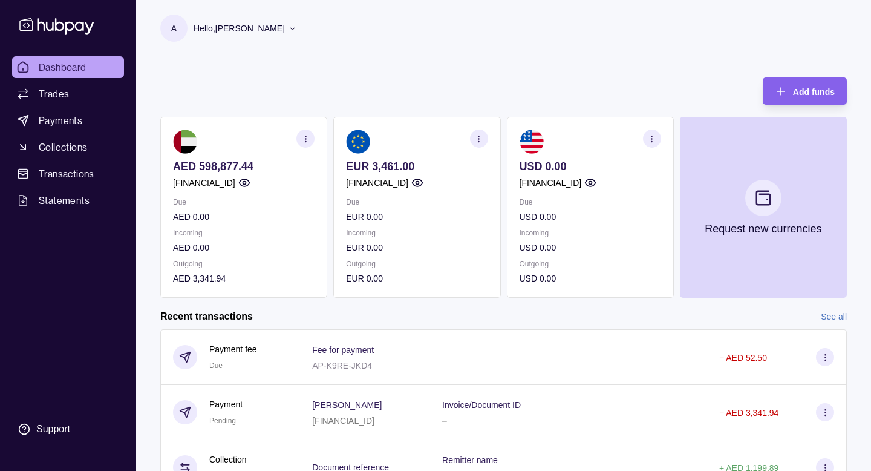
click at [235, 184] on p "[FINANCIAL_ID]" at bounding box center [204, 182] width 62 height 13
click at [157, 183] on section "Add funds AED 598,877.44 [FINANCIAL_ID] Due AED 0.00 Incoming AED 0.00 Outgoing…" at bounding box center [503, 347] width 735 height 564
click at [298, 137] on section "button" at bounding box center [305, 138] width 18 height 18
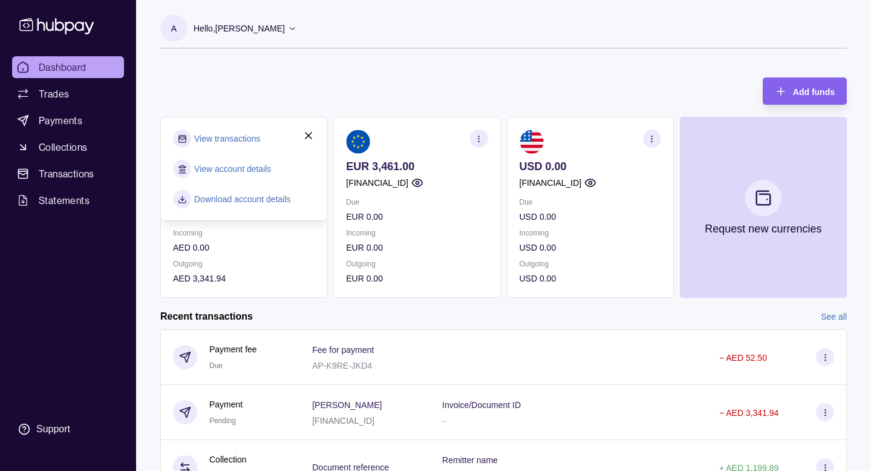
click at [258, 163] on link "View account details" at bounding box center [232, 168] width 77 height 13
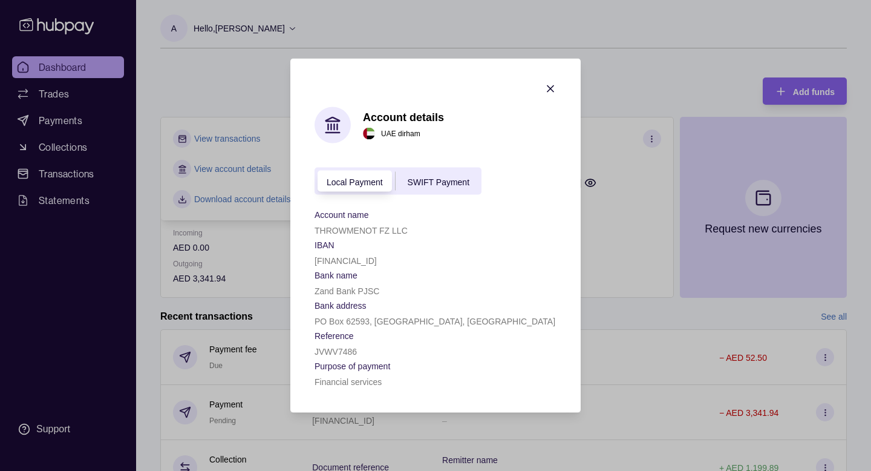
click at [395, 254] on div "[FINANCIAL_ID]" at bounding box center [436, 260] width 242 height 15
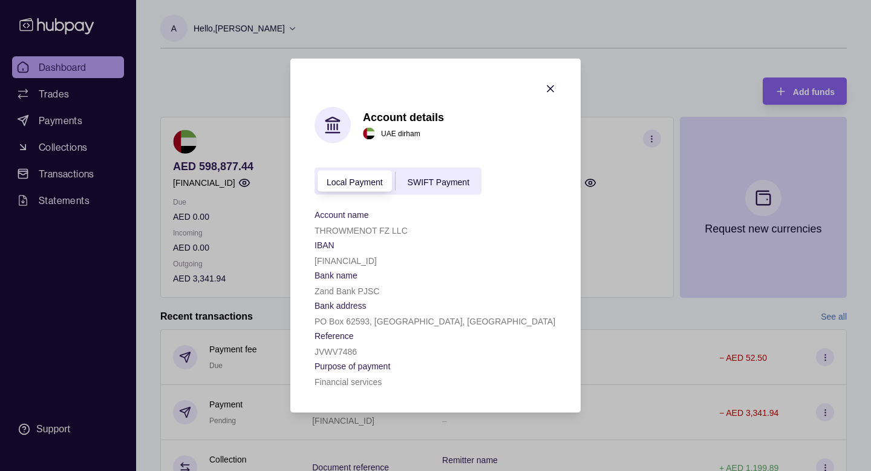
click at [389, 267] on section "Bank name" at bounding box center [436, 274] width 242 height 15
click at [377, 262] on p "[FINANCIAL_ID]" at bounding box center [346, 261] width 62 height 10
copy p "[FINANCIAL_ID]"
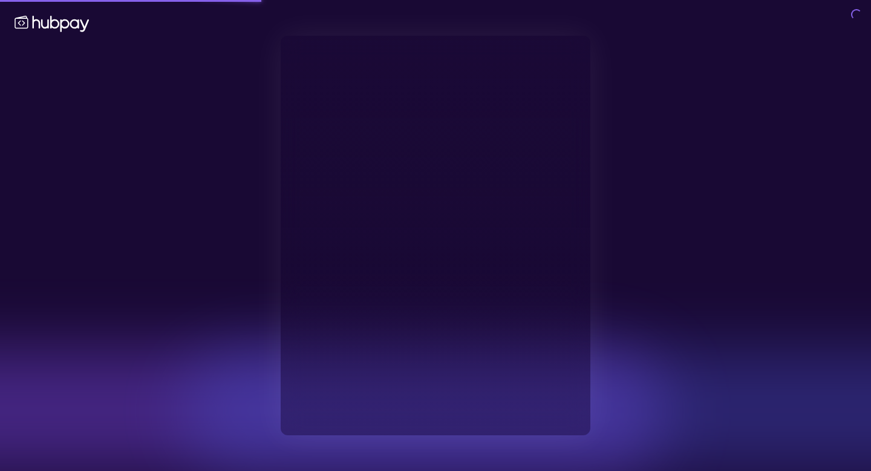
type input "**********"
